Goal: Transaction & Acquisition: Purchase product/service

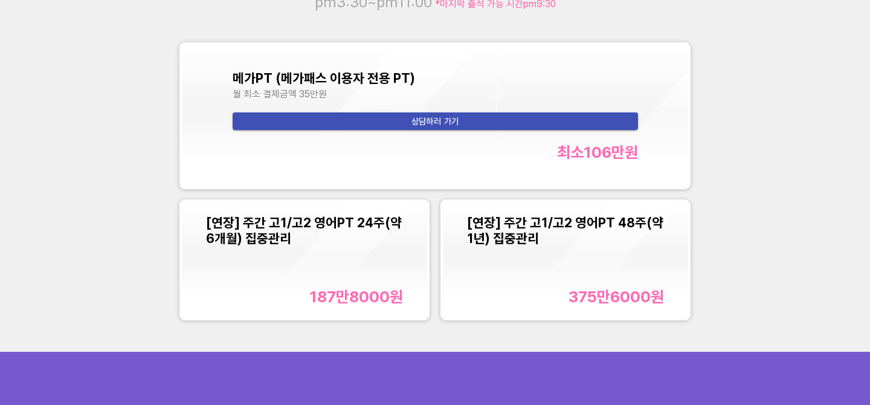
scroll to position [1180, 0]
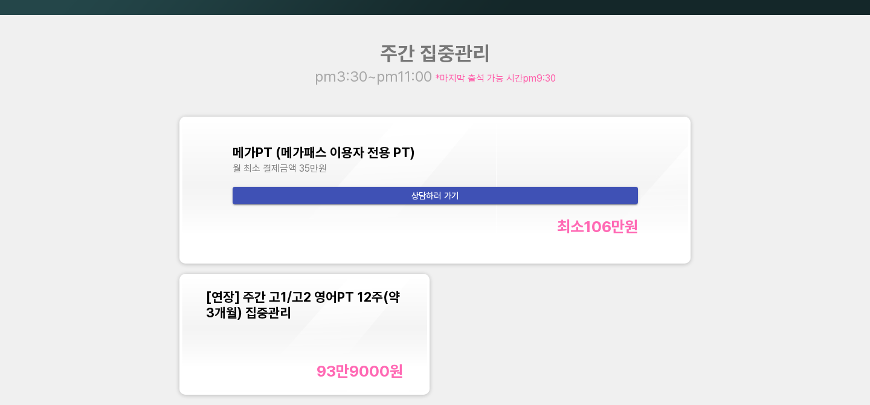
scroll to position [1117, 0]
